Goal: Task Accomplishment & Management: Manage account settings

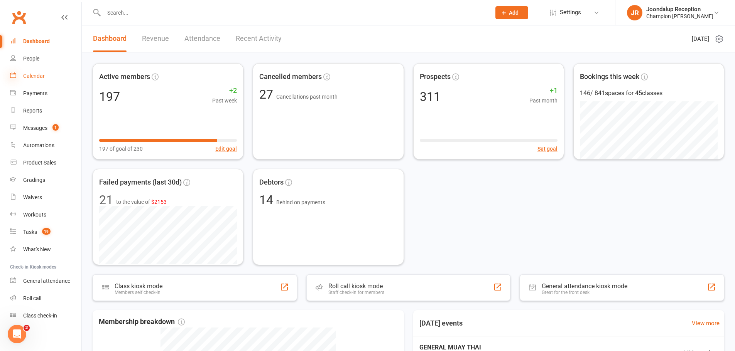
click at [13, 75] on icon at bounding box center [13, 75] width 6 height 6
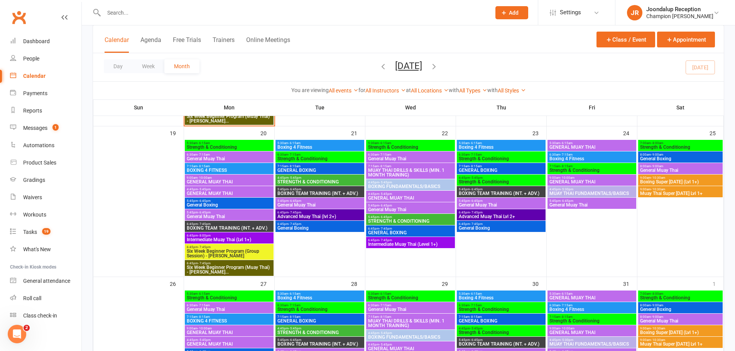
scroll to position [424, 0]
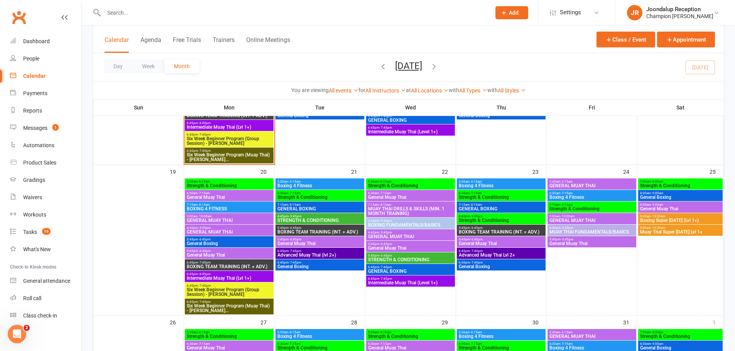
click at [584, 223] on div "9:00am - 10:00am GENERAL MUAY THAI" at bounding box center [591, 218] width 89 height 11
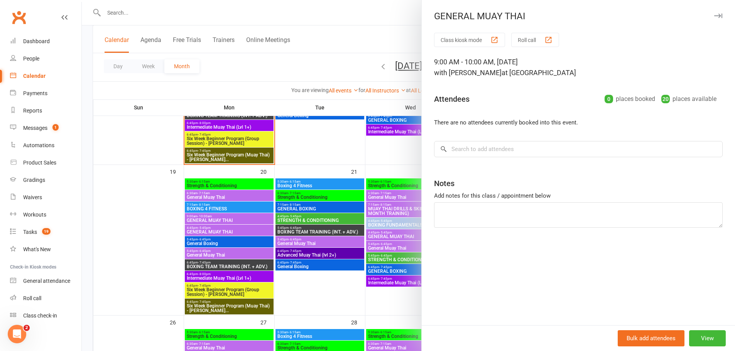
click at [336, 25] on div at bounding box center [408, 175] width 653 height 351
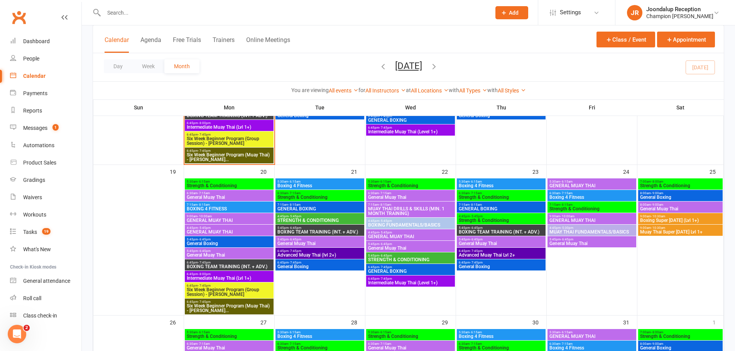
click at [138, 15] on input "text" at bounding box center [293, 12] width 384 height 11
click at [126, 19] on div at bounding box center [289, 12] width 393 height 25
click at [129, 14] on input "text" at bounding box center [293, 12] width 384 height 11
click at [133, 15] on input "text" at bounding box center [293, 12] width 384 height 11
click at [109, 15] on input "text" at bounding box center [293, 12] width 384 height 11
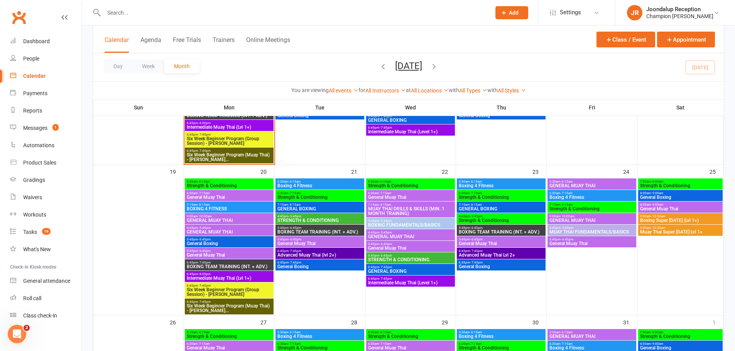
click at [116, 12] on input "text" at bounding box center [293, 12] width 384 height 11
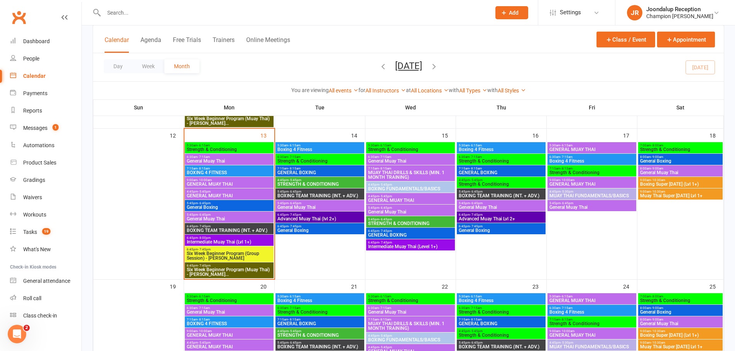
scroll to position [309, 0]
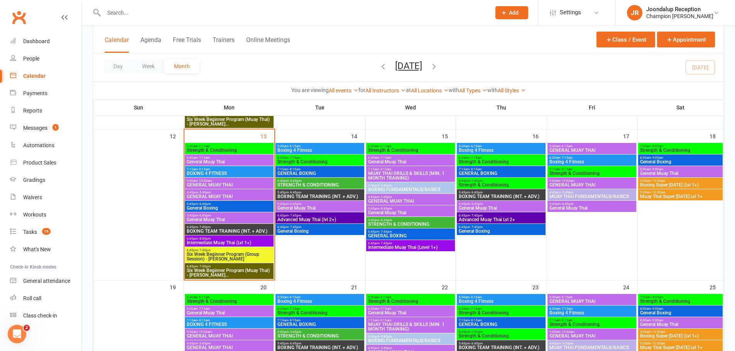
click at [338, 172] on span "GENERAL BOXING" at bounding box center [320, 173] width 86 height 5
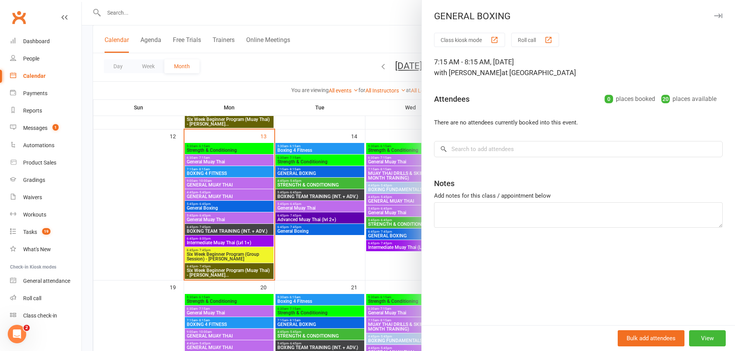
click at [334, 150] on div at bounding box center [408, 175] width 653 height 351
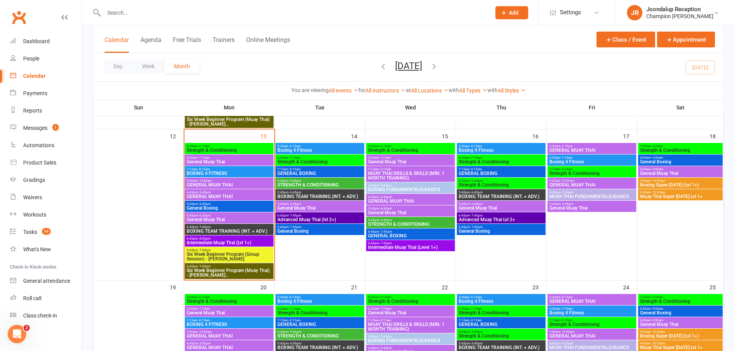
click at [334, 150] on span "Boxing 4 Fitness" at bounding box center [320, 150] width 86 height 5
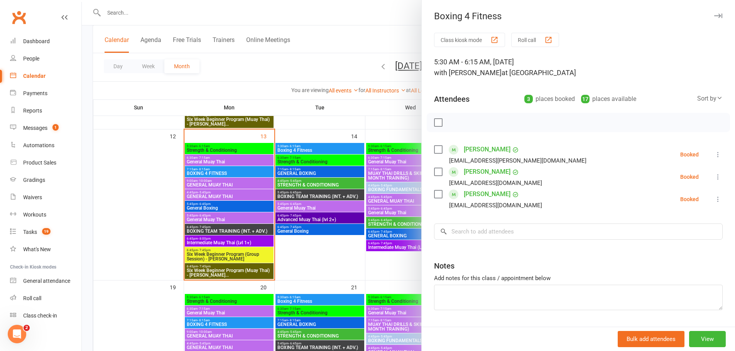
click at [385, 131] on div at bounding box center [408, 175] width 653 height 351
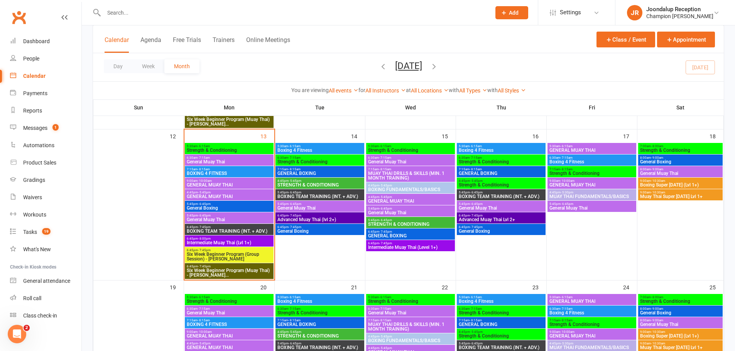
click at [506, 150] on span "Boxing 4 Fitness" at bounding box center [501, 150] width 86 height 5
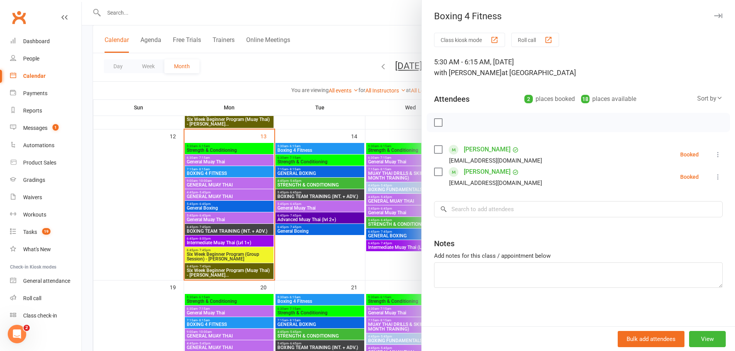
click at [401, 124] on div at bounding box center [408, 175] width 653 height 351
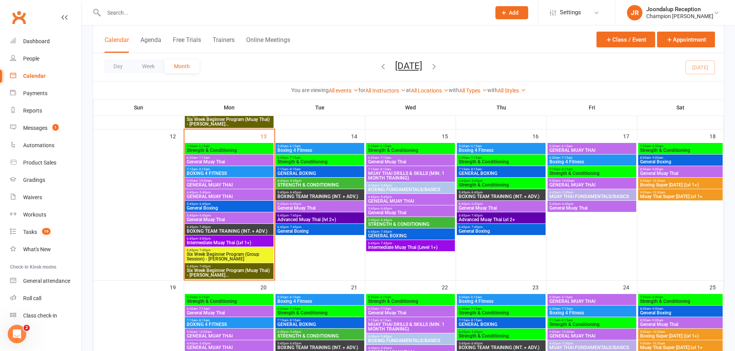
click at [503, 206] on span "General Muay Thai" at bounding box center [501, 208] width 86 height 5
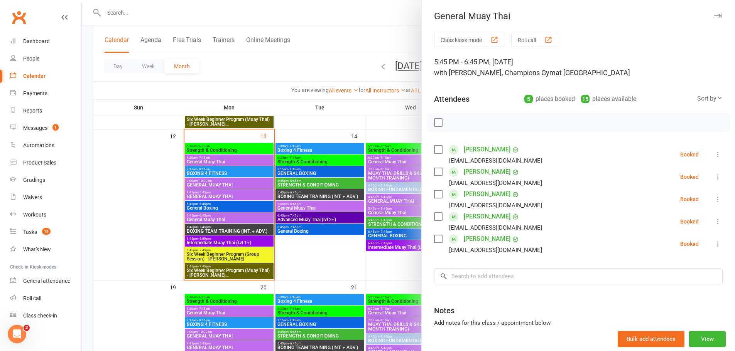
click at [388, 269] on div at bounding box center [408, 175] width 653 height 351
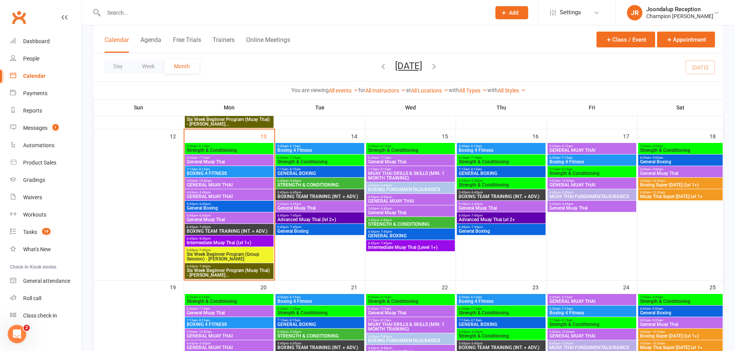
click at [492, 223] on div "6:45pm - 7:45pm Advanced Muay Thai Lvl 2+" at bounding box center [501, 218] width 89 height 11
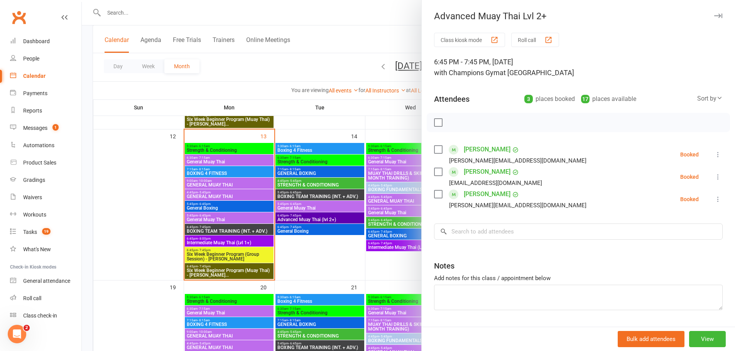
click at [405, 261] on div at bounding box center [408, 175] width 653 height 351
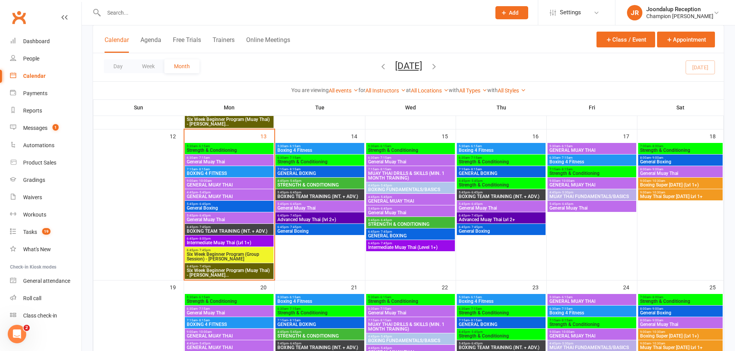
drag, startPoint x: 396, startPoint y: 287, endPoint x: 317, endPoint y: 24, distance: 274.3
click at [317, 24] on div at bounding box center [289, 12] width 393 height 25
click at [260, 146] on span "5:30am - 6:15am" at bounding box center [229, 146] width 86 height 3
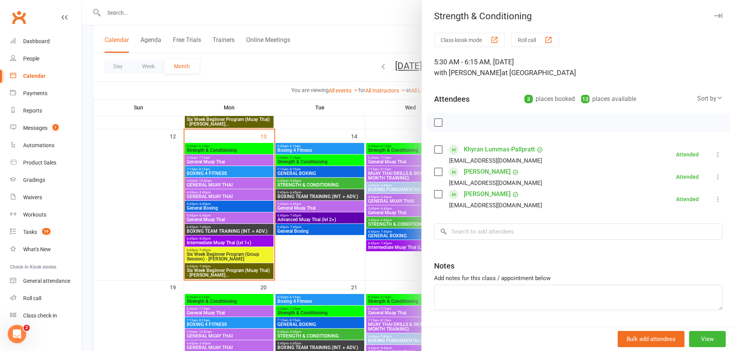
click at [321, 149] on div at bounding box center [408, 175] width 653 height 351
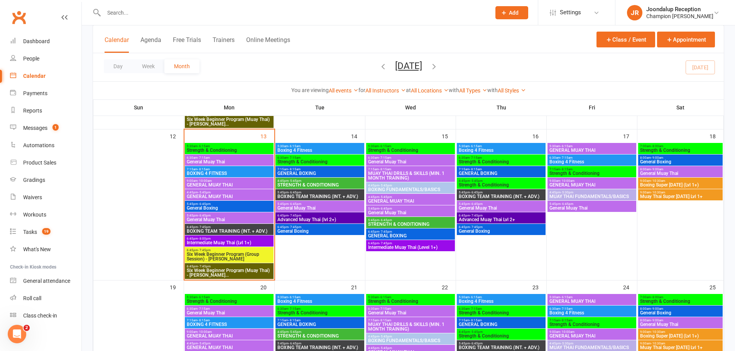
click at [571, 149] on span "GENERAL MUAY THAI" at bounding box center [592, 150] width 86 height 5
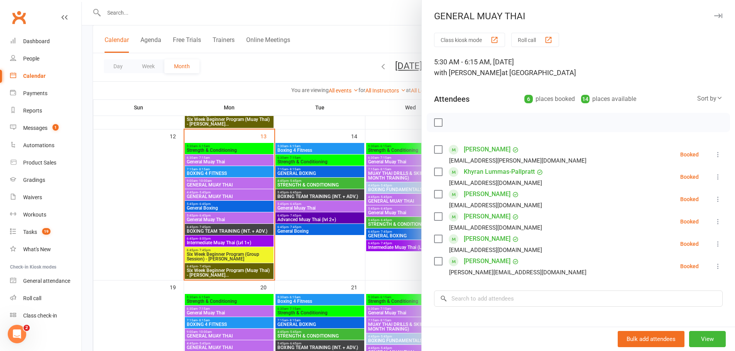
click at [323, 132] on div at bounding box center [408, 175] width 653 height 351
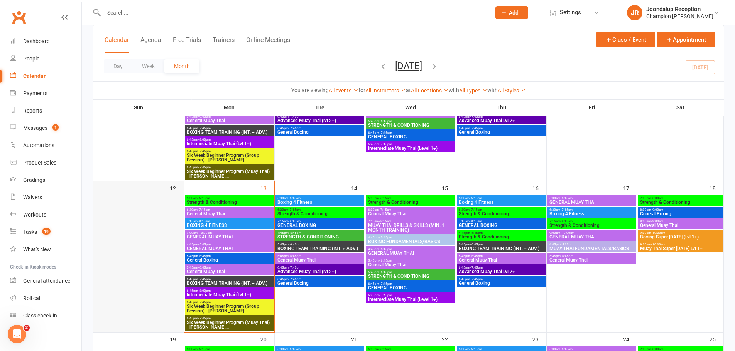
scroll to position [270, 0]
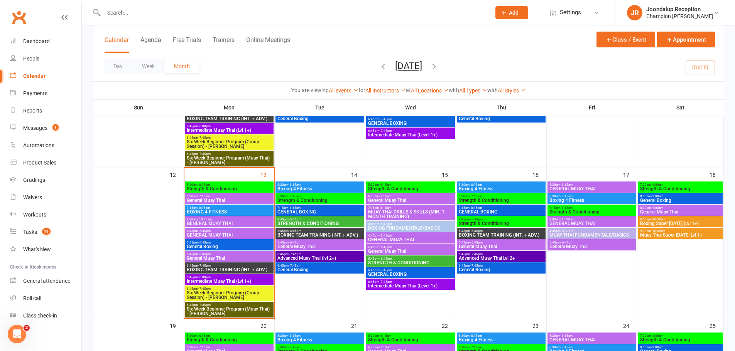
click at [339, 187] on span "Boxing 4 Fitness" at bounding box center [320, 189] width 86 height 5
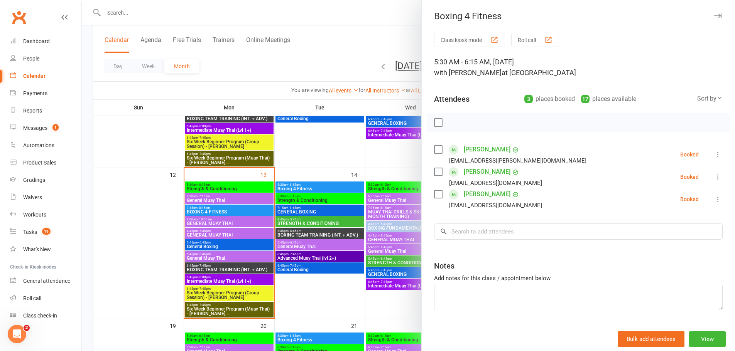
click at [388, 186] on div at bounding box center [408, 175] width 653 height 351
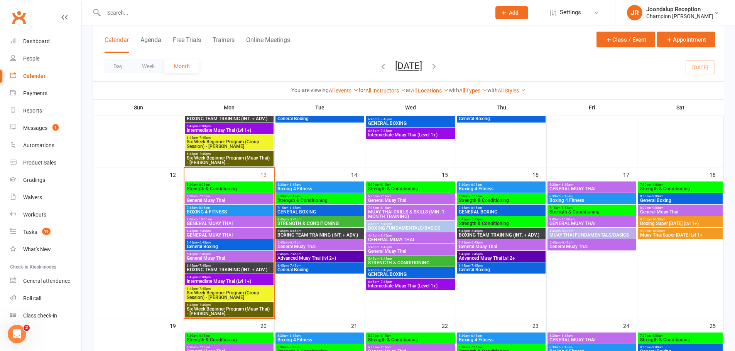
click at [404, 186] on span "5:30am - 6:15am" at bounding box center [411, 184] width 86 height 3
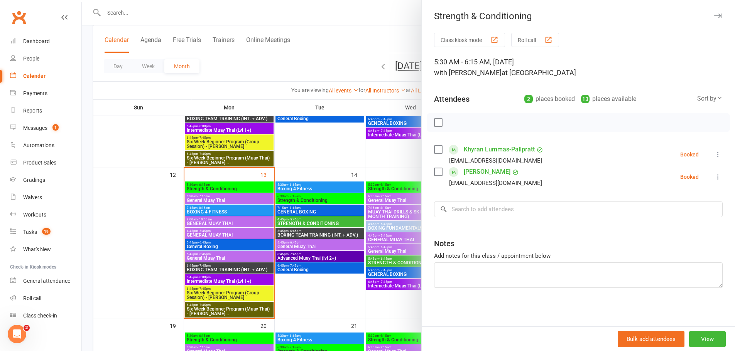
click at [404, 186] on div at bounding box center [408, 175] width 653 height 351
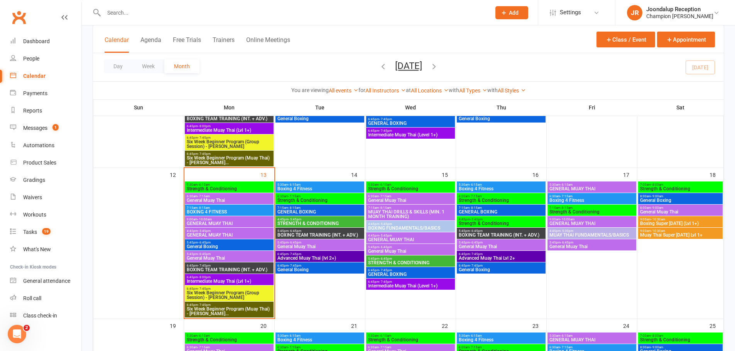
click at [486, 191] on span "Boxing 4 Fitness" at bounding box center [501, 189] width 86 height 5
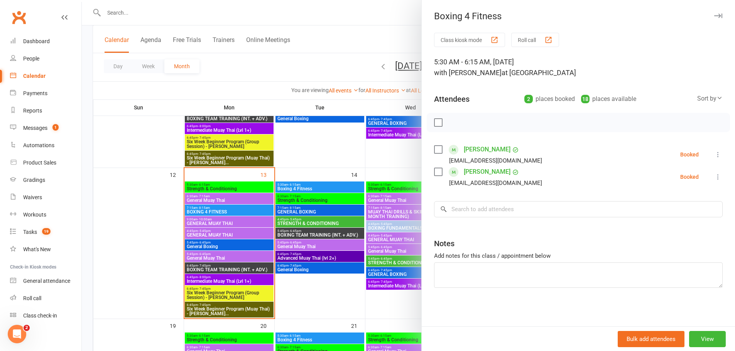
click at [409, 189] on div at bounding box center [408, 175] width 653 height 351
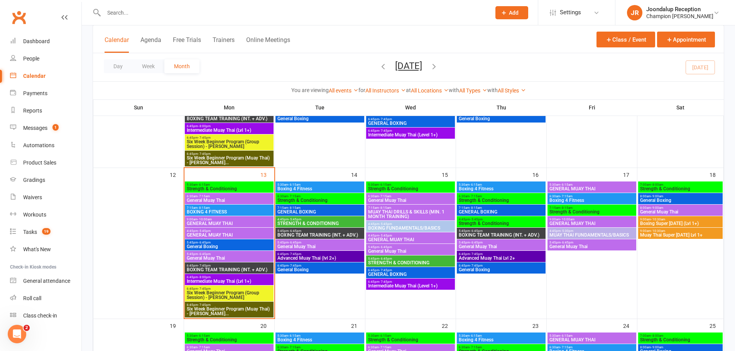
click at [404, 182] on div "5:30am - 6:15am Strength & Conditioning" at bounding box center [410, 187] width 89 height 11
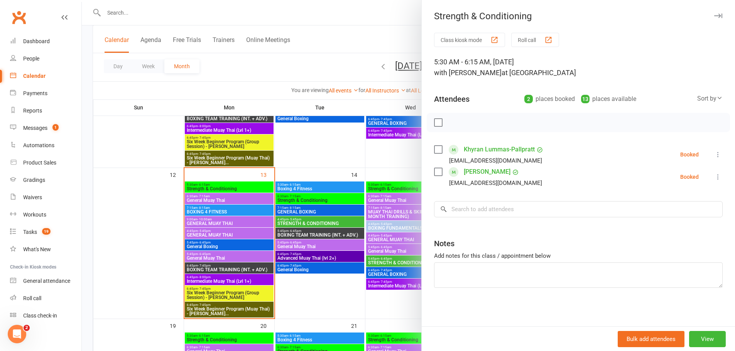
click at [415, 180] on div at bounding box center [408, 175] width 653 height 351
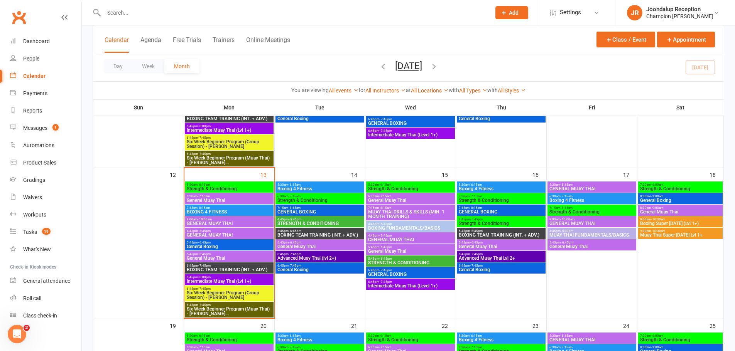
click at [440, 196] on span "6:30am - 7:15am" at bounding box center [411, 196] width 86 height 3
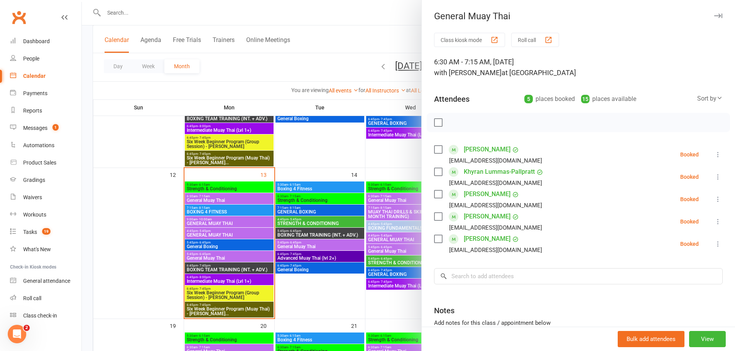
click at [404, 190] on div at bounding box center [408, 175] width 653 height 351
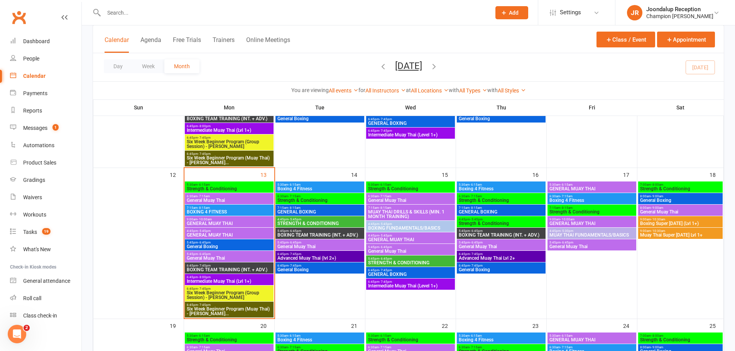
click at [410, 190] on span "Strength & Conditioning" at bounding box center [411, 189] width 86 height 5
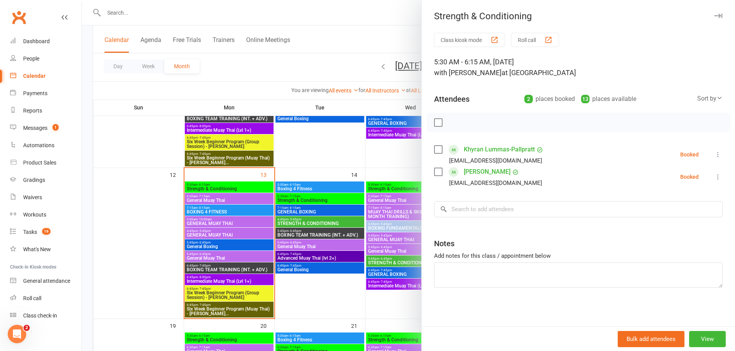
click at [371, 179] on div at bounding box center [408, 175] width 653 height 351
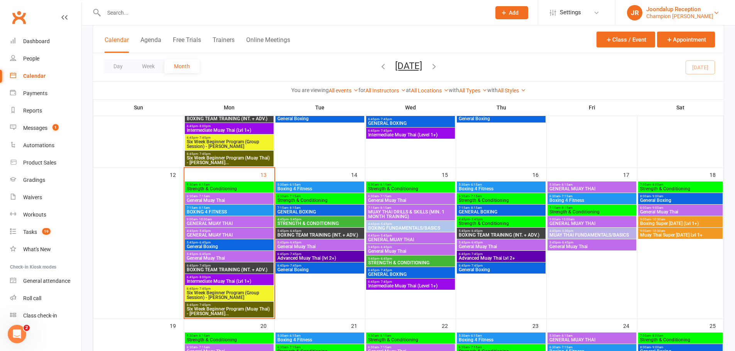
click at [692, 17] on div "Champion [PERSON_NAME]" at bounding box center [679, 16] width 67 height 7
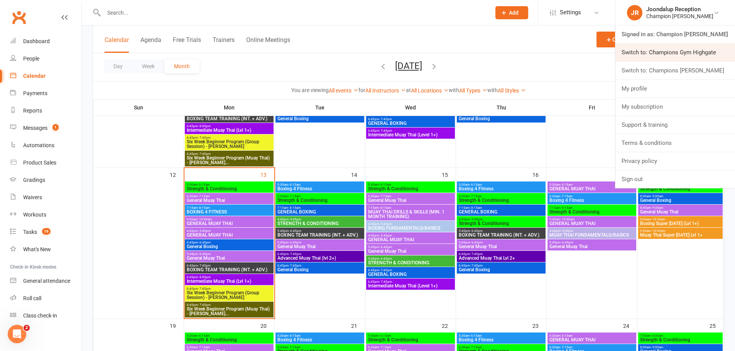
click at [707, 59] on link "Switch to: Champions Gym Highgate" at bounding box center [675, 53] width 120 height 18
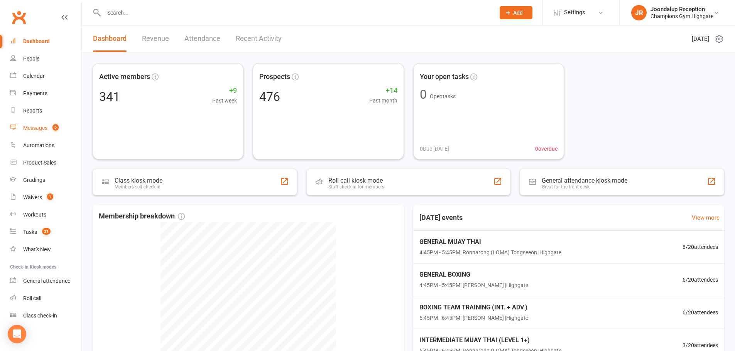
click at [32, 123] on link "Messages 5" at bounding box center [45, 128] width 71 height 17
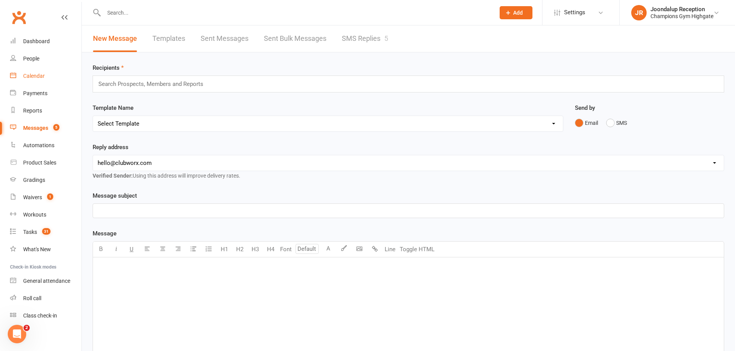
click at [47, 76] on link "Calendar" at bounding box center [45, 76] width 71 height 17
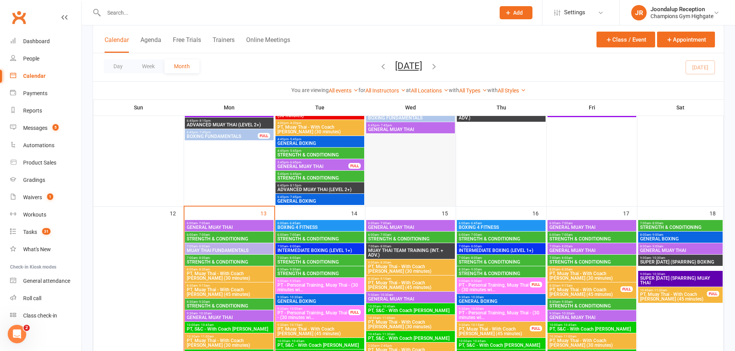
scroll to position [656, 0]
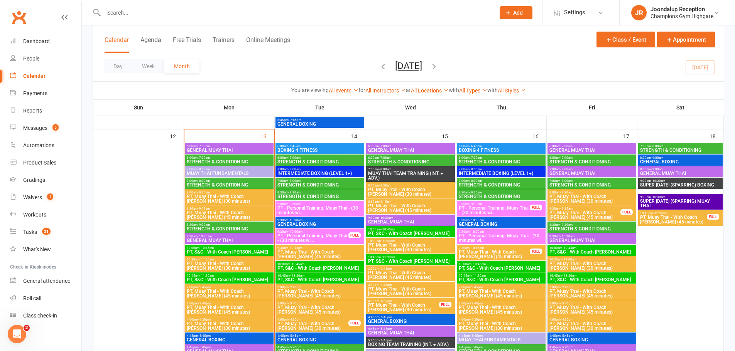
click at [218, 150] on span "GENERAL MUAY THAI" at bounding box center [229, 150] width 86 height 5
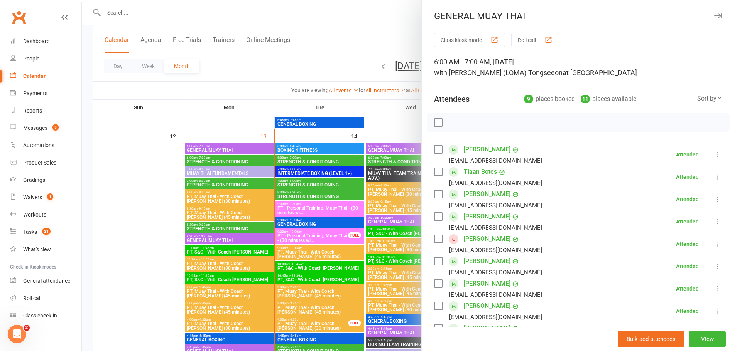
scroll to position [77, 0]
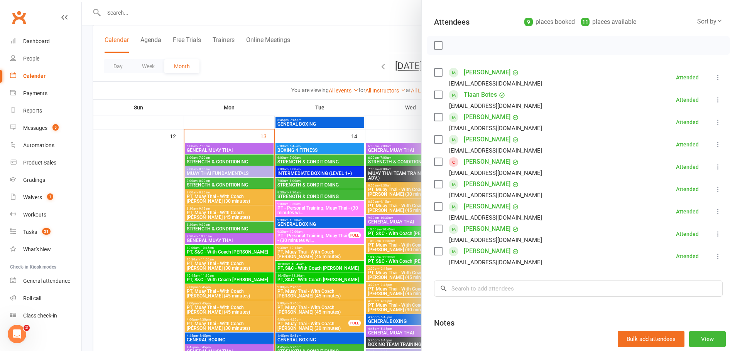
click at [469, 165] on link "Chey Larner" at bounding box center [487, 162] width 47 height 12
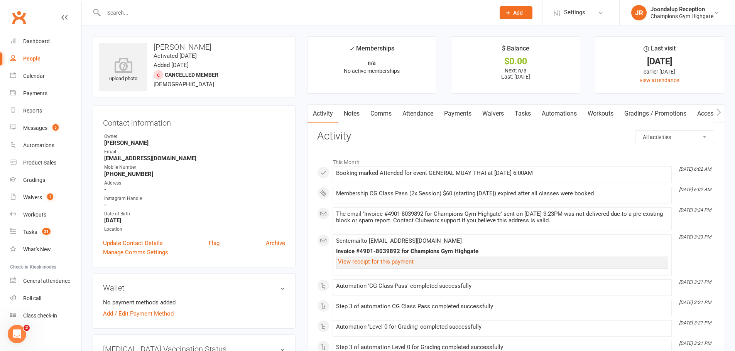
click at [361, 111] on link "Notes" at bounding box center [351, 114] width 27 height 18
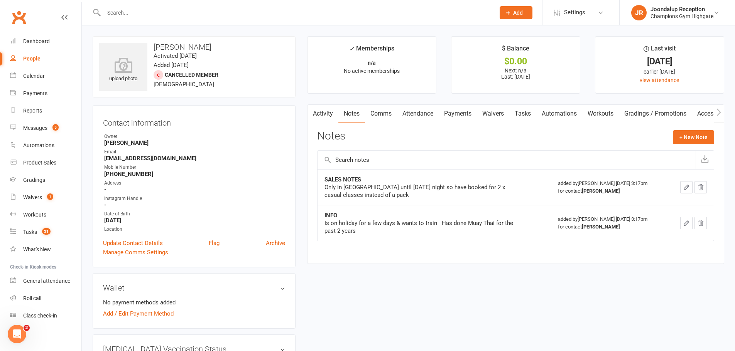
click at [322, 110] on link "Activity" at bounding box center [322, 114] width 31 height 18
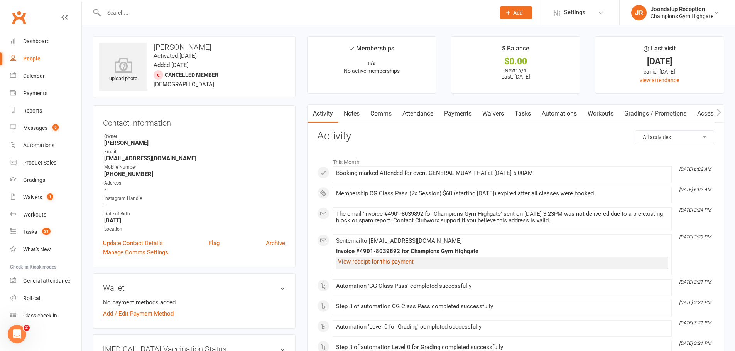
click at [379, 265] on link "View receipt for this payment" at bounding box center [376, 261] width 76 height 7
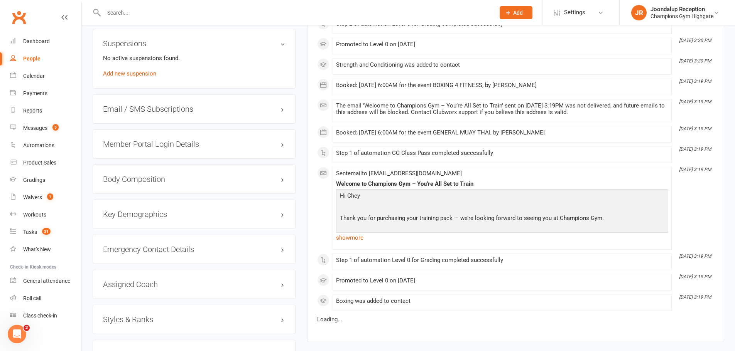
scroll to position [540, 0]
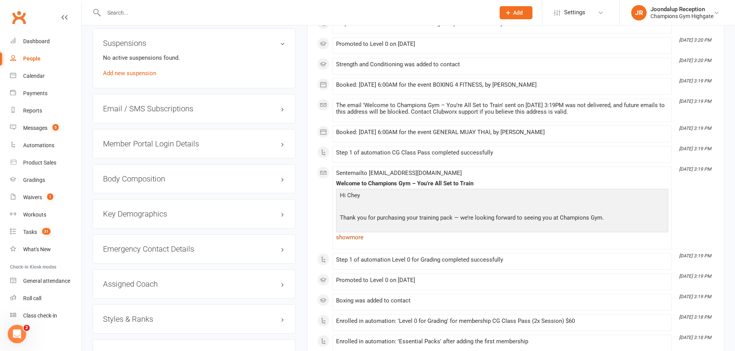
click at [357, 236] on link "show more" at bounding box center [502, 237] width 332 height 11
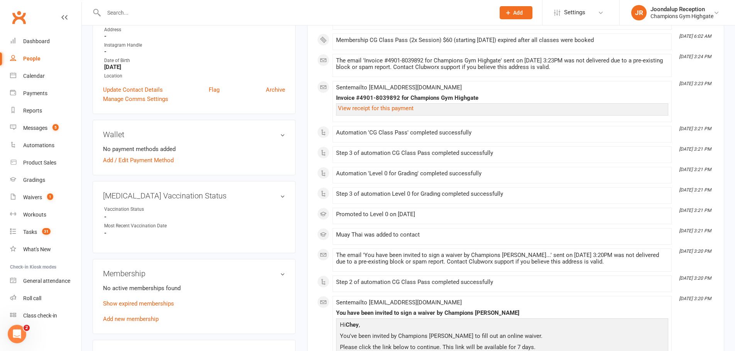
scroll to position [27, 0]
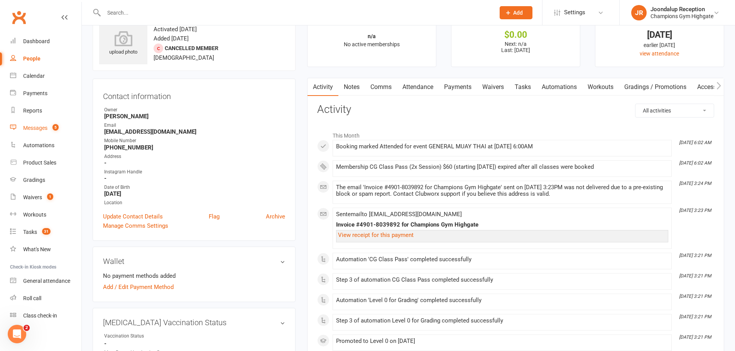
click at [30, 135] on link "Messages 5" at bounding box center [45, 128] width 71 height 17
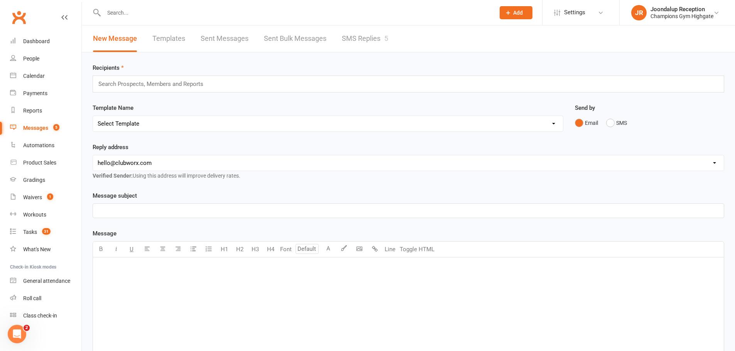
click at [373, 50] on link "SMS Replies 5" at bounding box center [365, 38] width 46 height 27
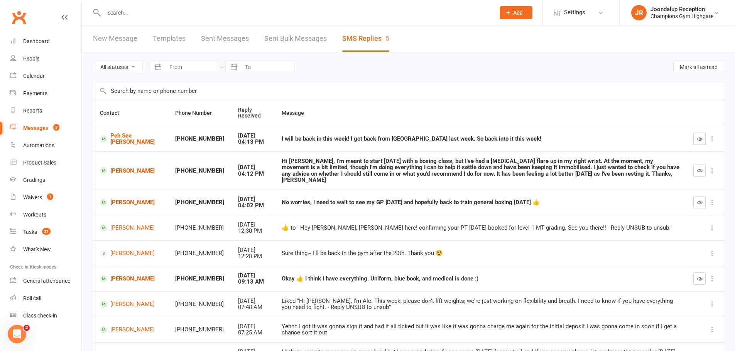
click at [362, 14] on input "text" at bounding box center [295, 12] width 388 height 11
click at [125, 14] on input "text" at bounding box center [295, 12] width 388 height 11
click at [123, 12] on input "text" at bounding box center [295, 12] width 388 height 11
click at [661, 5] on link "JR Joondalup Reception Champions Gym Highgate" at bounding box center [677, 12] width 92 height 15
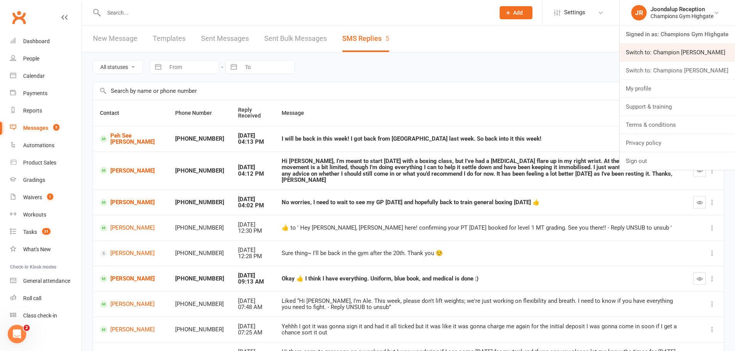
click at [663, 51] on link "Switch to: Champion [PERSON_NAME]" at bounding box center [677, 53] width 115 height 18
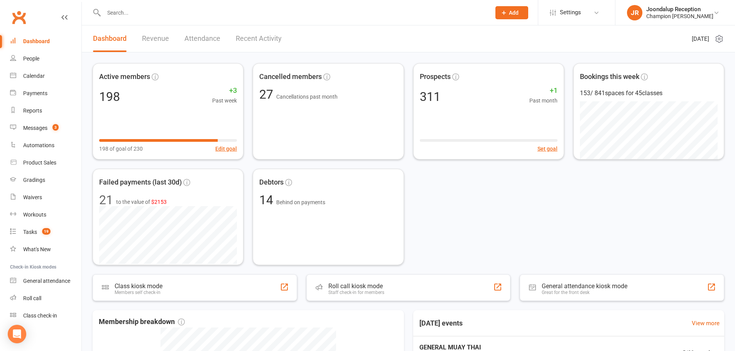
click at [135, 17] on input "text" at bounding box center [293, 12] width 384 height 11
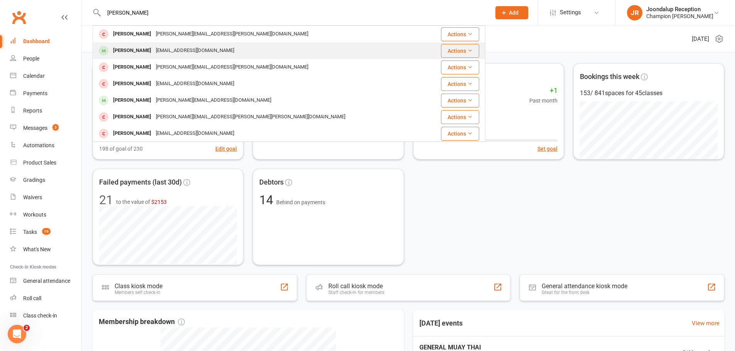
type input "ROBERT"
click at [154, 53] on div "rw_bruce@outlook.com" at bounding box center [195, 50] width 83 height 11
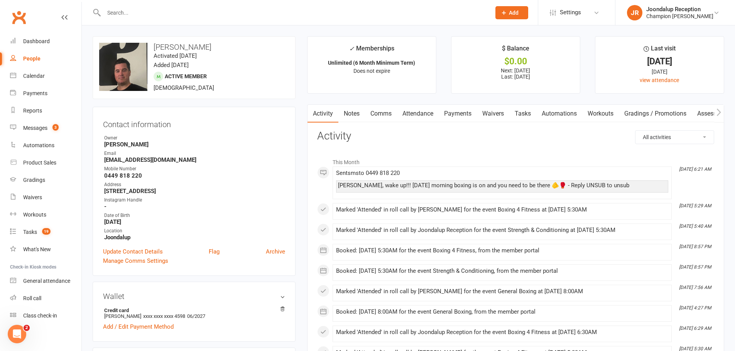
click at [123, 15] on input "text" at bounding box center [293, 12] width 384 height 11
click at [36, 74] on div "Calendar" at bounding box center [34, 76] width 22 height 6
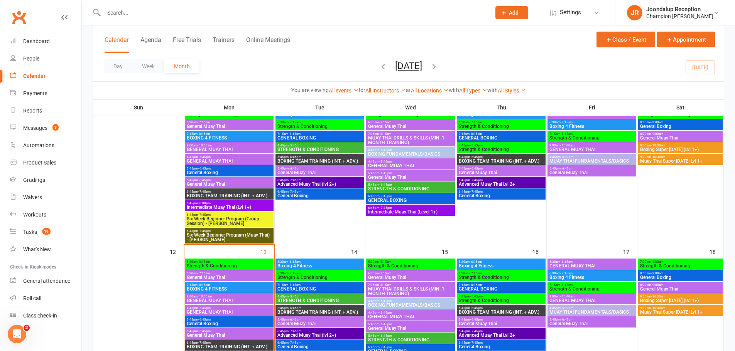
scroll to position [154, 0]
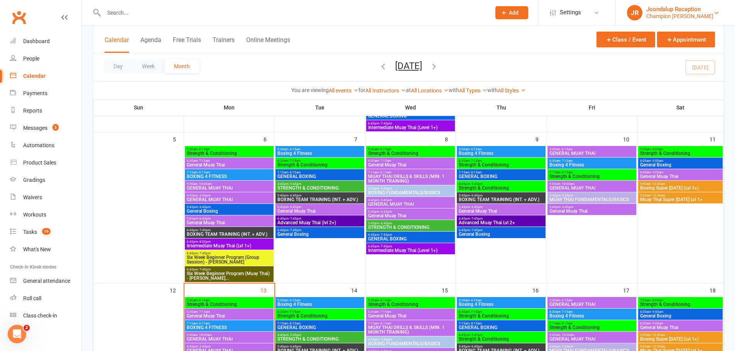
click at [701, 12] on div "Joondalup Reception" at bounding box center [679, 9] width 67 height 7
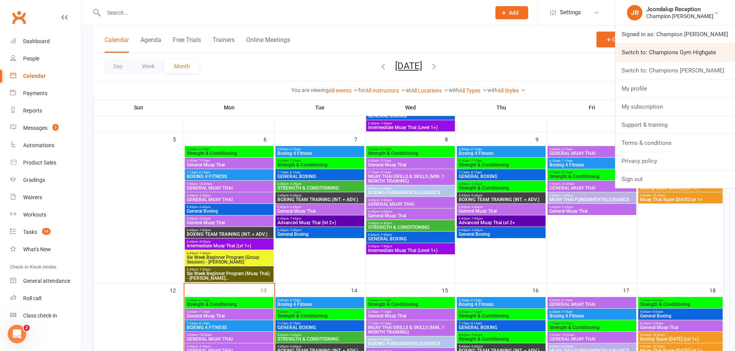
click at [718, 50] on link "Switch to: Champions Gym Highgate" at bounding box center [675, 53] width 120 height 18
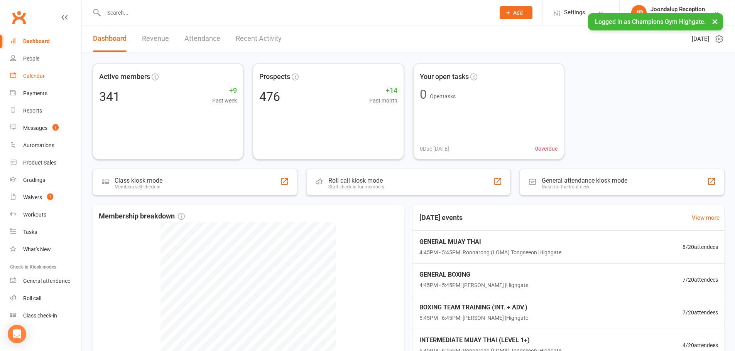
click at [32, 72] on link "Calendar" at bounding box center [45, 76] width 71 height 17
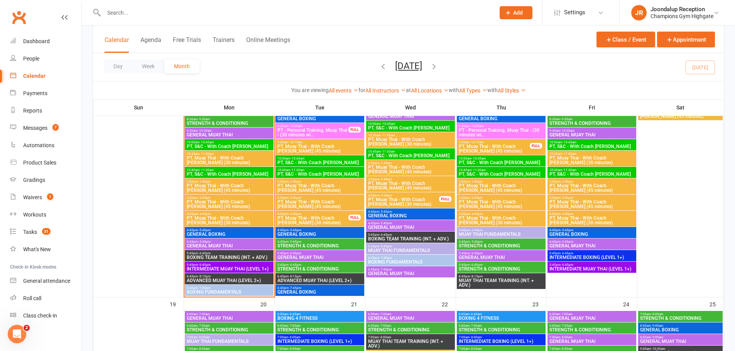
scroll to position [772, 0]
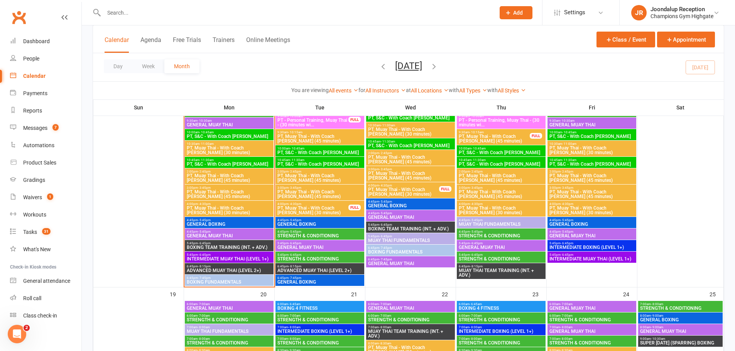
click at [356, 242] on span "5:45pm - 6:45pm" at bounding box center [320, 243] width 86 height 3
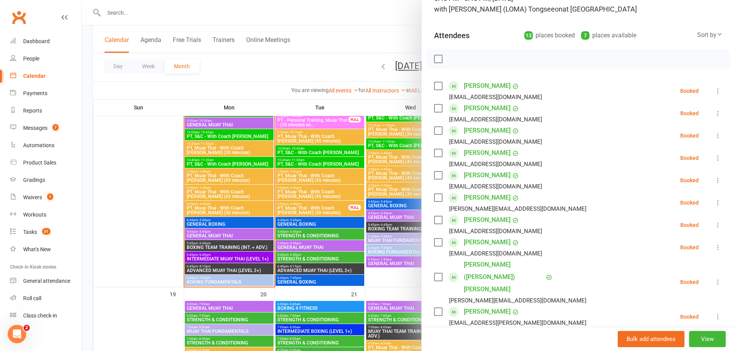
scroll to position [39, 0]
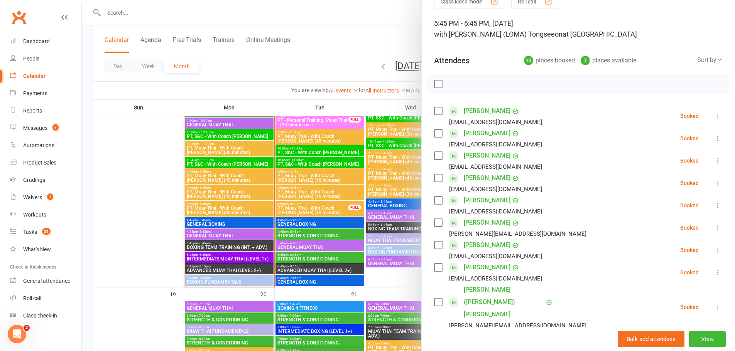
click at [302, 90] on div at bounding box center [408, 175] width 653 height 351
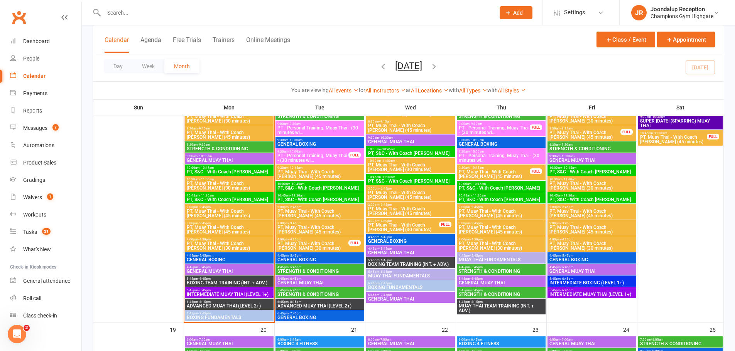
scroll to position [733, 0]
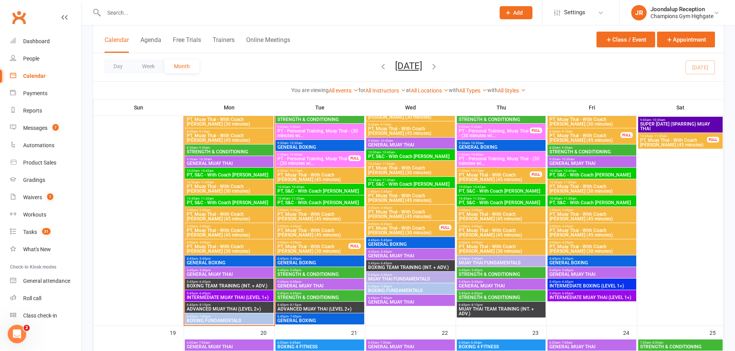
click at [330, 284] on span "GENERAL MUAY THAI" at bounding box center [320, 286] width 86 height 5
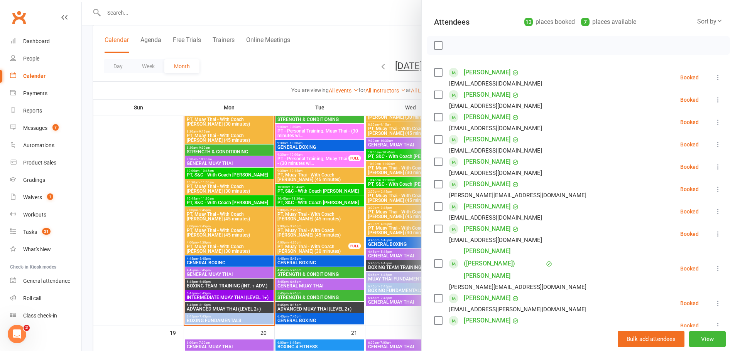
scroll to position [116, 0]
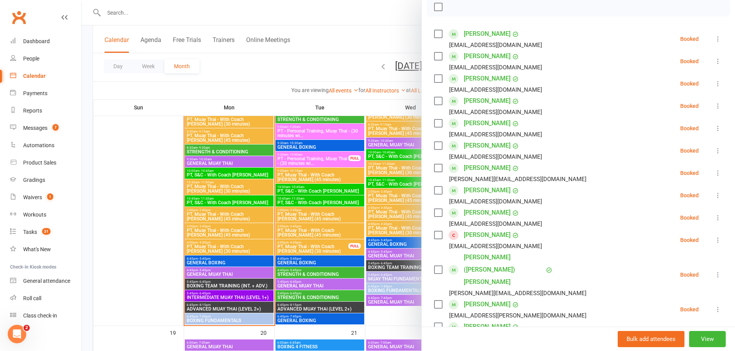
click at [357, 42] on div at bounding box center [408, 175] width 653 height 351
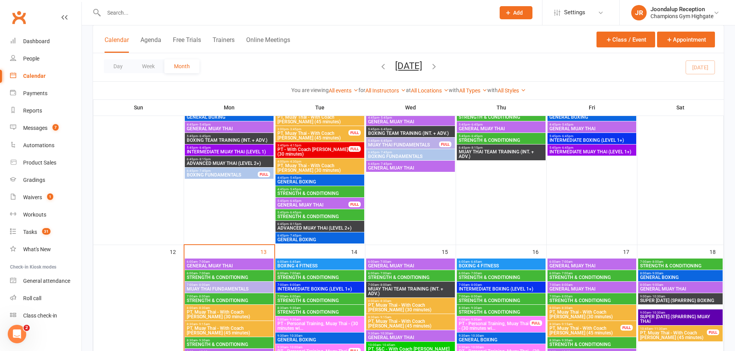
scroll to position [502, 0]
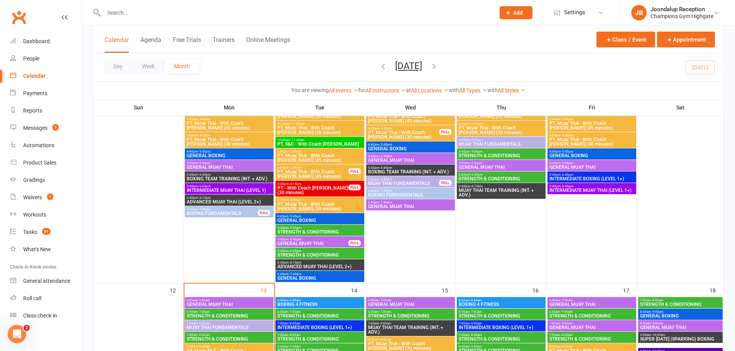
click at [152, 28] on div "Calendar Agenda Free Trials Trainers Online Meetings Class / Event Appointment" at bounding box center [408, 39] width 631 height 28
click at [133, 21] on div at bounding box center [291, 12] width 397 height 25
click at [119, 13] on input "text" at bounding box center [295, 12] width 388 height 11
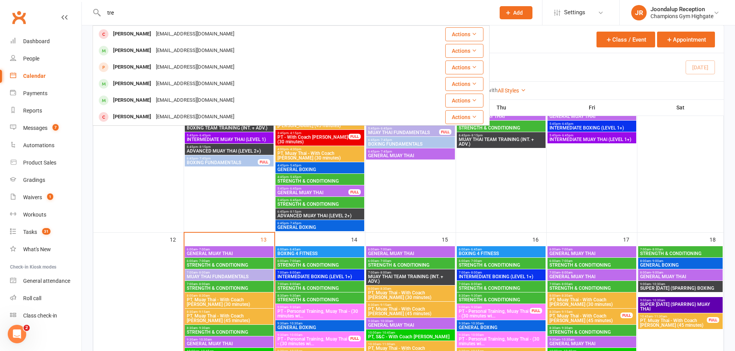
scroll to position [540, 0]
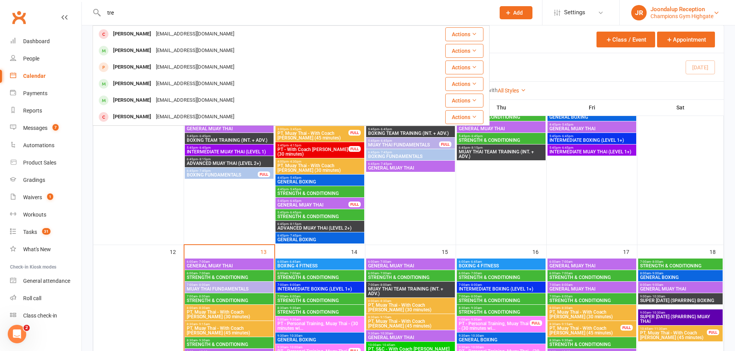
type input "tre"
click at [683, 11] on div "Joondalup Reception" at bounding box center [681, 9] width 63 height 7
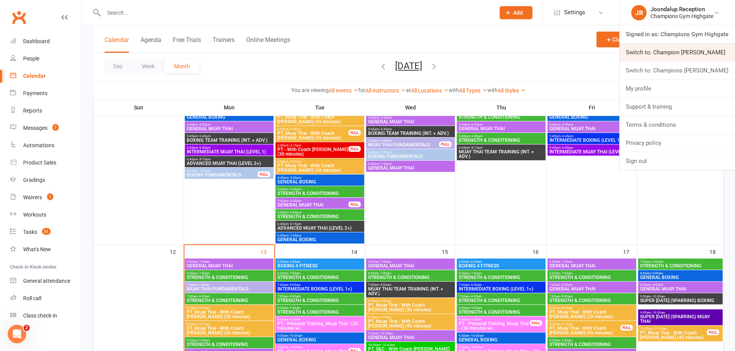
click at [701, 52] on link "Switch to: Champion Gym Joondalup" at bounding box center [677, 53] width 115 height 18
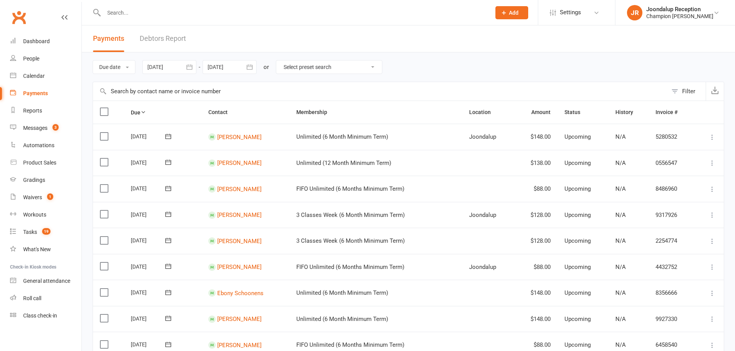
click at [194, 34] on div "Payments Debtors Report" at bounding box center [139, 38] width 115 height 27
click at [191, 35] on div "Payments Debtors Report" at bounding box center [139, 38] width 115 height 27
click at [189, 37] on div "Payments Debtors Report" at bounding box center [139, 38] width 115 height 27
click at [186, 40] on div "Payments Debtors Report" at bounding box center [139, 38] width 115 height 27
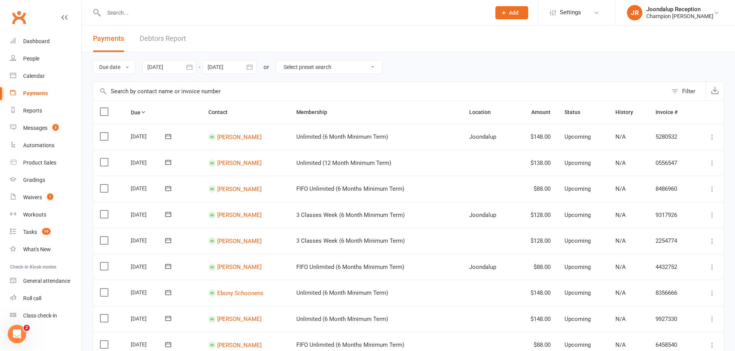
click at [176, 39] on link "Debtors Report" at bounding box center [163, 38] width 46 height 27
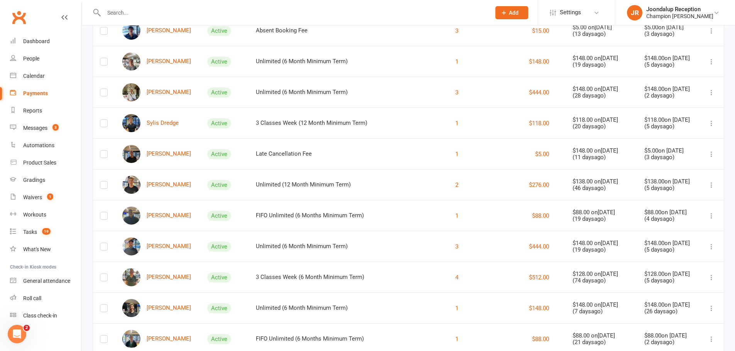
scroll to position [115, 0]
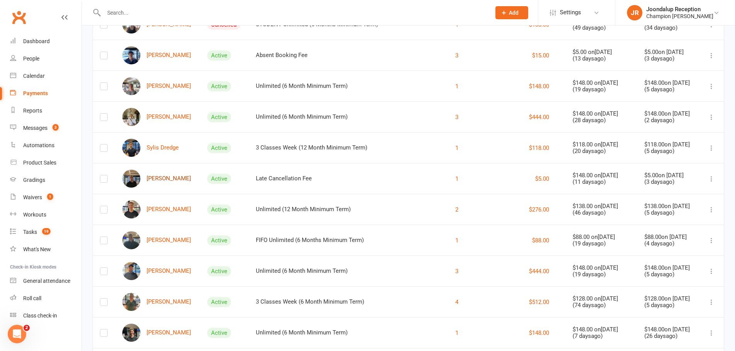
click at [164, 181] on link "[PERSON_NAME]" at bounding box center [156, 179] width 69 height 18
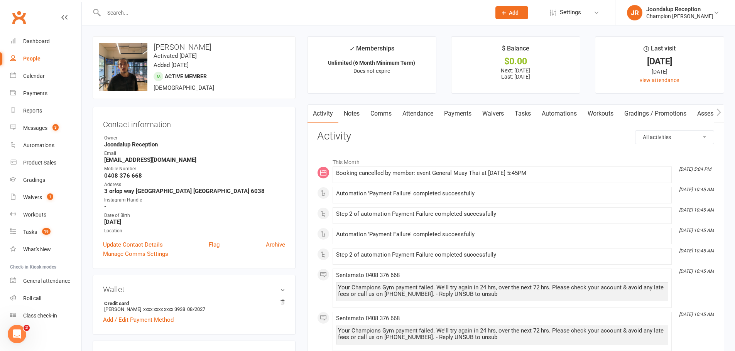
click at [455, 114] on link "Payments" at bounding box center [458, 114] width 38 height 18
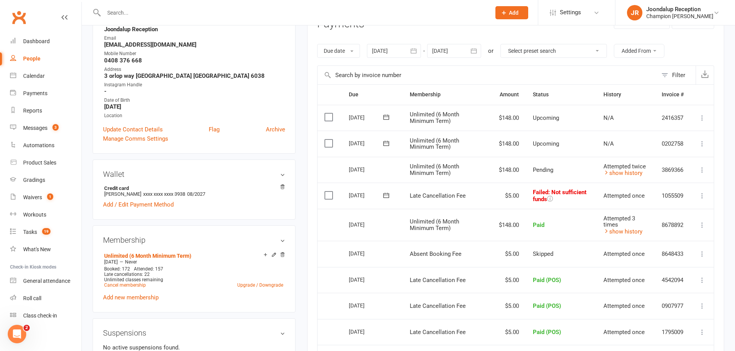
scroll to position [116, 0]
click at [704, 199] on icon at bounding box center [702, 196] width 8 height 8
click at [674, 257] on link "Skip" at bounding box center [668, 256] width 76 height 15
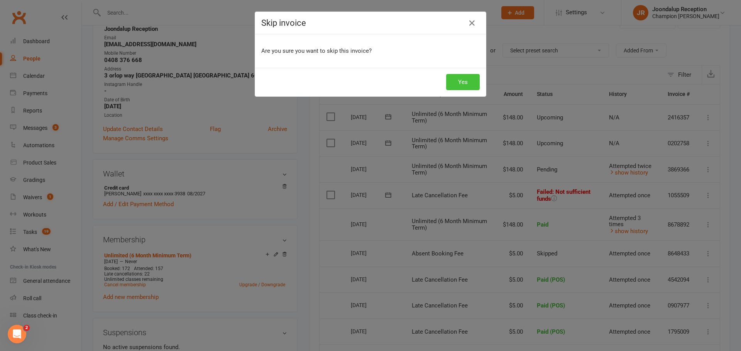
click at [464, 81] on button "Yes" at bounding box center [463, 82] width 34 height 16
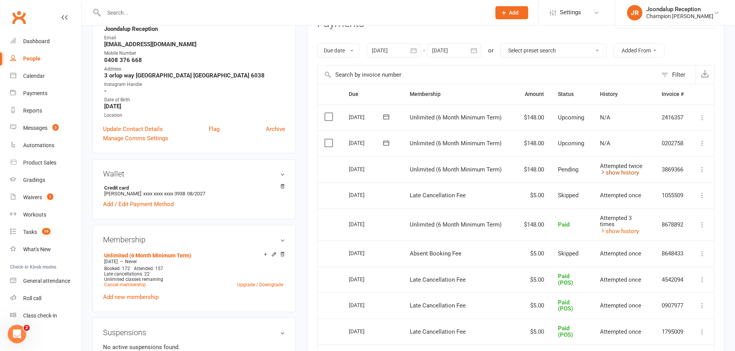
click at [616, 173] on link "show history" at bounding box center [619, 172] width 39 height 7
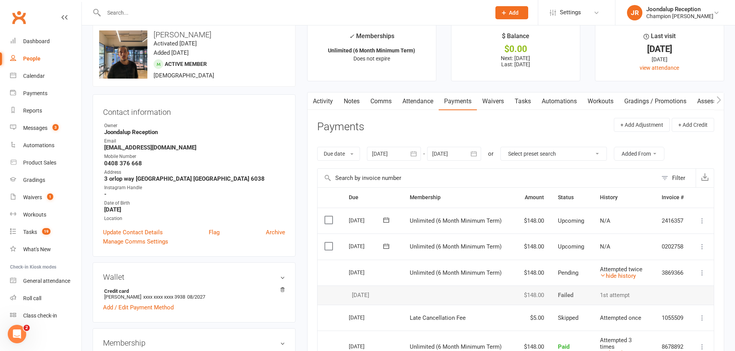
scroll to position [0, 0]
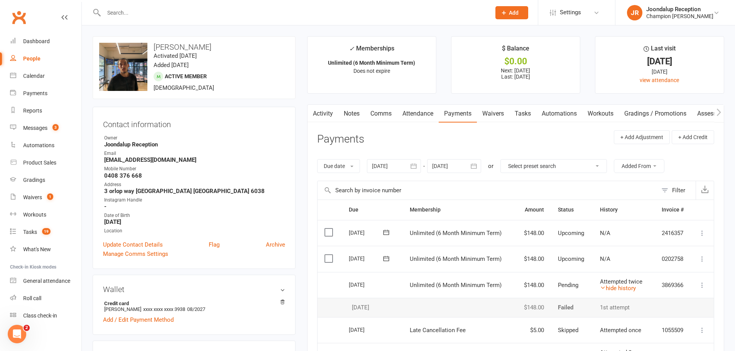
click at [358, 116] on link "Notes" at bounding box center [351, 114] width 27 height 18
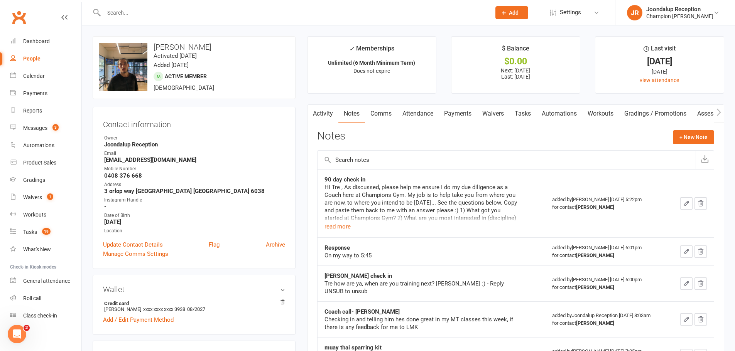
click at [464, 114] on link "Payments" at bounding box center [458, 114] width 38 height 18
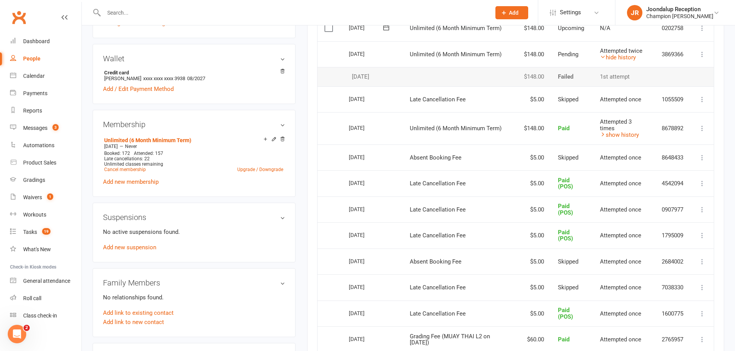
scroll to position [231, 0]
